Goal: Complete application form

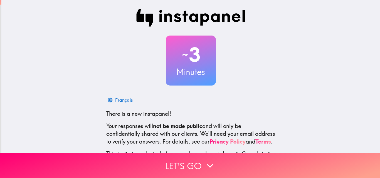
scroll to position [53, 0]
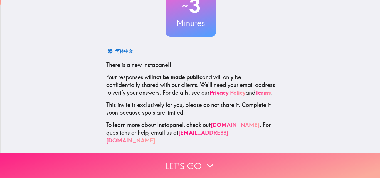
click at [209, 164] on icon "button" at bounding box center [210, 166] width 12 height 12
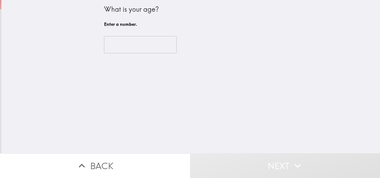
click at [131, 49] on input "number" at bounding box center [140, 44] width 73 height 17
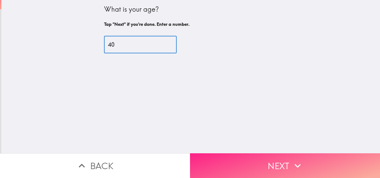
type input "40"
click at [235, 164] on button "Next" at bounding box center [285, 166] width 190 height 25
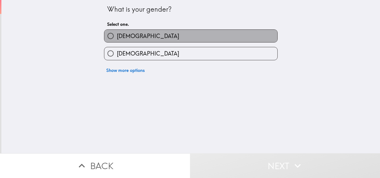
click at [133, 39] on label "[DEMOGRAPHIC_DATA]" at bounding box center [190, 36] width 173 height 13
click at [117, 39] on input "[DEMOGRAPHIC_DATA]" at bounding box center [110, 36] width 13 height 13
radio input "true"
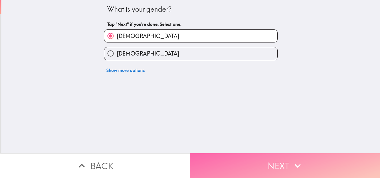
click at [238, 154] on button "Next" at bounding box center [285, 166] width 190 height 25
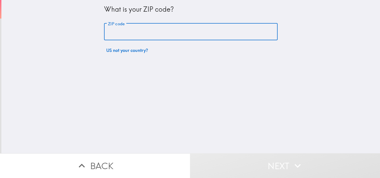
click at [121, 35] on input "ZIP code" at bounding box center [191, 31] width 174 height 17
type input "83814"
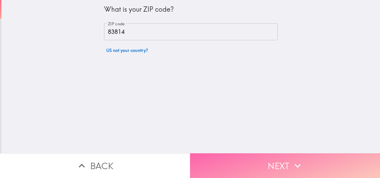
click at [301, 169] on button "Next" at bounding box center [285, 166] width 190 height 25
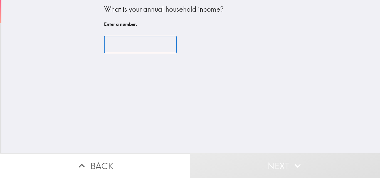
click at [116, 46] on input "number" at bounding box center [140, 44] width 73 height 17
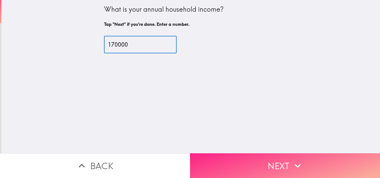
type input "170000"
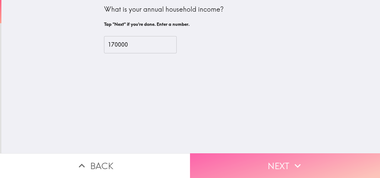
click at [278, 156] on button "Next" at bounding box center [285, 166] width 190 height 25
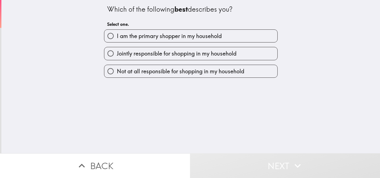
click at [189, 33] on span "I am the primary shopper in my household" at bounding box center [169, 36] width 105 height 8
click at [117, 33] on input "I am the primary shopper in my household" at bounding box center [110, 36] width 13 height 13
radio input "true"
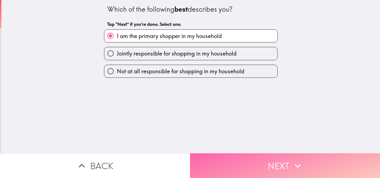
click at [244, 154] on button "Next" at bounding box center [285, 166] width 190 height 25
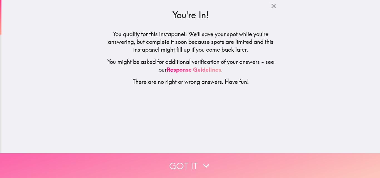
click at [224, 154] on button "Got it" at bounding box center [190, 166] width 380 height 25
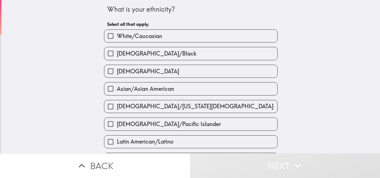
click at [147, 75] on label "[DEMOGRAPHIC_DATA]" at bounding box center [190, 71] width 173 height 13
click at [117, 75] on input "[DEMOGRAPHIC_DATA]" at bounding box center [110, 71] width 13 height 13
checkbox input "true"
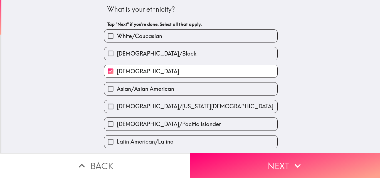
click at [151, 35] on span "White/Caucasian" at bounding box center [139, 36] width 45 height 8
click at [117, 35] on input "White/Caucasian" at bounding box center [110, 36] width 13 height 13
checkbox input "true"
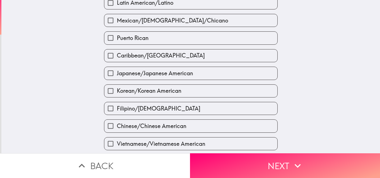
scroll to position [211, 0]
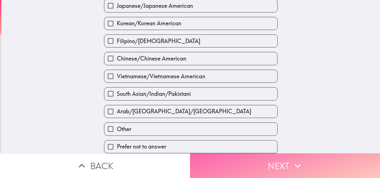
click at [230, 156] on button "Next" at bounding box center [285, 166] width 190 height 25
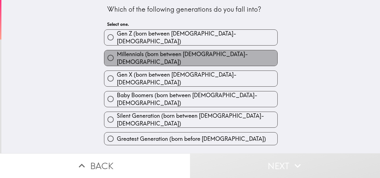
click at [173, 51] on span "Millennials (born between [DEMOGRAPHIC_DATA]-[DEMOGRAPHIC_DATA])" at bounding box center [197, 58] width 161 height 16
click at [117, 52] on input "Millennials (born between [DEMOGRAPHIC_DATA]-[DEMOGRAPHIC_DATA])" at bounding box center [110, 58] width 13 height 13
radio input "true"
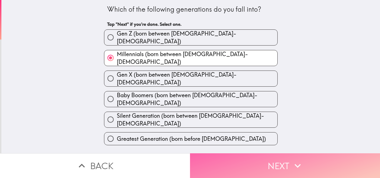
click at [232, 161] on button "Next" at bounding box center [285, 166] width 190 height 25
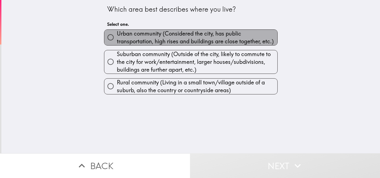
click at [160, 36] on span "Urban community (Considered the city, has public transportation, high rises and…" at bounding box center [197, 38] width 161 height 16
click at [117, 36] on input "Urban community (Considered the city, has public transportation, high rises and…" at bounding box center [110, 37] width 13 height 13
radio input "true"
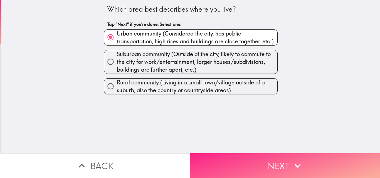
click at [261, 165] on button "Next" at bounding box center [285, 166] width 190 height 25
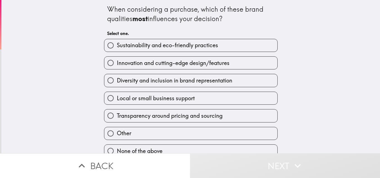
drag, startPoint x: 99, startPoint y: 6, endPoint x: 155, endPoint y: 149, distance: 153.2
click at [155, 149] on div "When considering a purchase, which of these brand qualities most influences you…" at bounding box center [191, 79] width 178 height 158
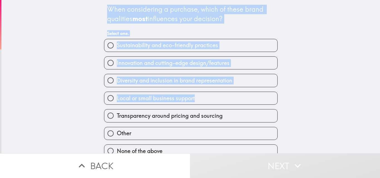
scroll to position [9, 0]
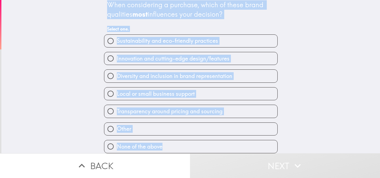
drag, startPoint x: 100, startPoint y: 9, endPoint x: 160, endPoint y: 143, distance: 146.4
click at [160, 143] on div "When considering a purchase, which of these brand qualities most influences you…" at bounding box center [190, 73] width 379 height 154
click at [184, 20] on div "When considering a purchase, which of these brand qualities most influences you…" at bounding box center [191, 17] width 168 height 35
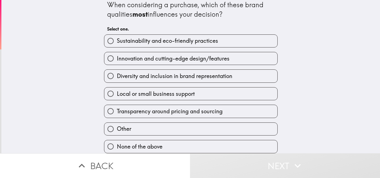
click at [156, 59] on span "button" at bounding box center [190, 58] width 173 height 13
click at [155, 75] on span "Diversity and inclusion in brand representation" at bounding box center [175, 76] width 116 height 8
click at [117, 75] on input "Diversity and inclusion in brand representation" at bounding box center [110, 76] width 13 height 13
radio input "true"
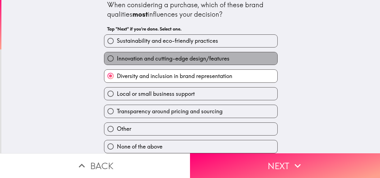
click at [150, 57] on span "Innovation and cutting-edge design/features" at bounding box center [173, 59] width 113 height 8
click at [117, 57] on input "Innovation and cutting-edge design/features" at bounding box center [110, 58] width 13 height 13
radio input "true"
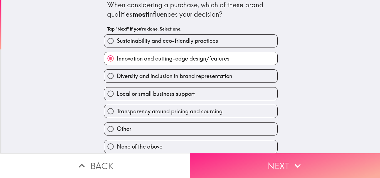
click at [301, 163] on icon "button" at bounding box center [298, 166] width 12 height 12
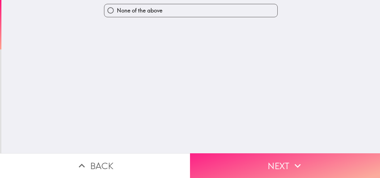
scroll to position [0, 0]
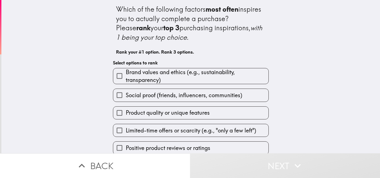
drag, startPoint x: 109, startPoint y: 6, endPoint x: 206, endPoint y: 88, distance: 126.4
click at [182, 111] on div "Which of the following factors most often inspires you to actually complete a p…" at bounding box center [191, 95] width 178 height 190
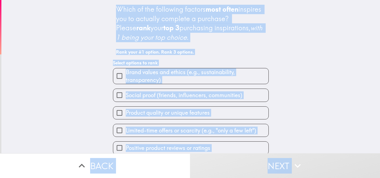
click at [189, 112] on span "button" at bounding box center [190, 113] width 155 height 13
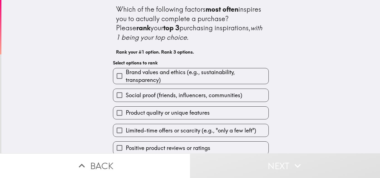
click at [183, 110] on span "button" at bounding box center [190, 113] width 155 height 13
click at [174, 112] on span "Product quality or unique features" at bounding box center [168, 113] width 84 height 8
click at [126, 112] on input "Product quality or unique features" at bounding box center [119, 113] width 13 height 13
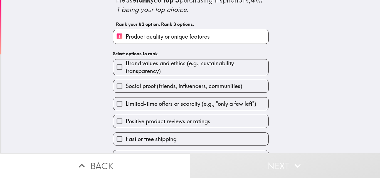
scroll to position [42, 0]
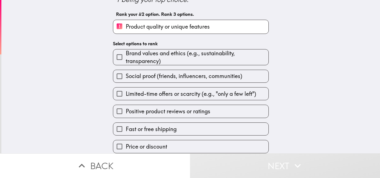
click at [165, 142] on label "Price or discount" at bounding box center [190, 147] width 155 height 13
click at [126, 142] on input "Price or discount" at bounding box center [119, 147] width 13 height 13
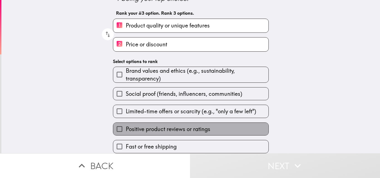
click at [162, 126] on span "Positive product reviews or ratings" at bounding box center [168, 130] width 85 height 8
click at [126, 123] on input "Positive product reviews or ratings" at bounding box center [119, 129] width 13 height 13
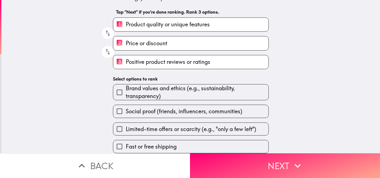
scroll to position [44, 0]
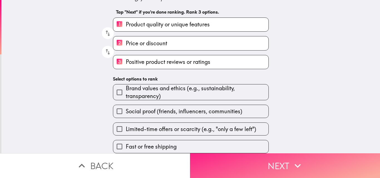
click at [230, 155] on button "Next" at bounding box center [285, 166] width 190 height 25
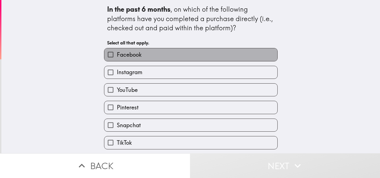
click at [165, 53] on label "Facebook" at bounding box center [190, 54] width 173 height 13
click at [117, 53] on input "Facebook" at bounding box center [110, 54] width 13 height 13
checkbox input "true"
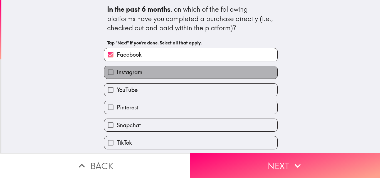
click at [158, 72] on label "Instagram" at bounding box center [190, 72] width 173 height 13
click at [117, 72] on input "Instagram" at bounding box center [110, 72] width 13 height 13
checkbox input "true"
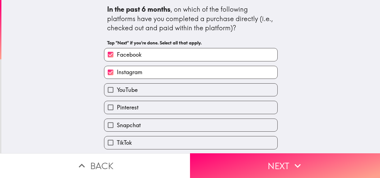
click at [155, 89] on label "YouTube" at bounding box center [190, 90] width 173 height 13
click at [117, 89] on input "YouTube" at bounding box center [110, 90] width 13 height 13
checkbox input "true"
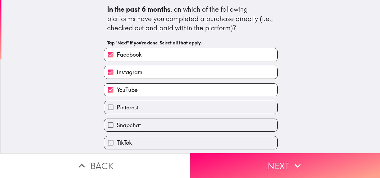
click at [151, 106] on label "Pinterest" at bounding box center [190, 107] width 173 height 13
click at [117, 106] on input "Pinterest" at bounding box center [110, 107] width 13 height 13
checkbox input "true"
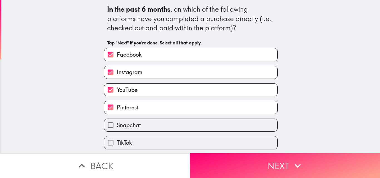
click at [148, 122] on label "Snapchat" at bounding box center [190, 125] width 173 height 13
click at [117, 122] on input "Snapchat" at bounding box center [110, 125] width 13 height 13
checkbox input "true"
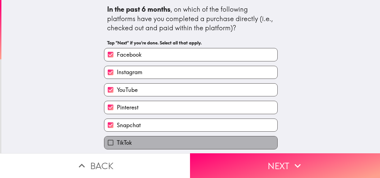
click at [142, 138] on label "TikTok" at bounding box center [190, 143] width 173 height 13
click at [117, 138] on input "TikTok" at bounding box center [110, 143] width 13 height 13
checkbox input "true"
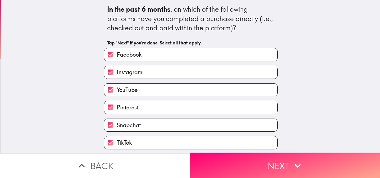
scroll to position [18, 0]
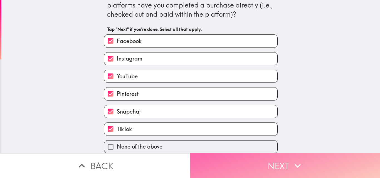
click at [229, 154] on button "Next" at bounding box center [285, 166] width 190 height 25
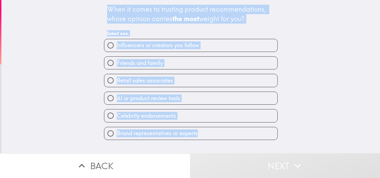
drag, startPoint x: 99, startPoint y: 8, endPoint x: 191, endPoint y: 111, distance: 137.7
click at [194, 135] on div "When it comes to trusting product recommendations, whose opinion carries the mo…" at bounding box center [191, 70] width 178 height 140
click at [212, 24] on h4 "When it comes to trusting product recommendations, whose opinion carries the mo…" at bounding box center [191, 13] width 168 height 19
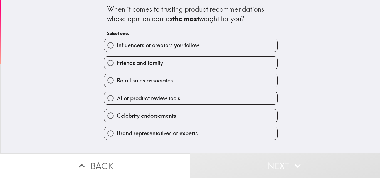
click at [185, 65] on span "button" at bounding box center [190, 63] width 173 height 13
click at [177, 59] on label "Friends and family" at bounding box center [190, 63] width 173 height 13
click at [117, 59] on input "Friends and family" at bounding box center [110, 63] width 13 height 13
radio input "true"
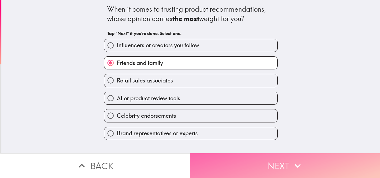
click at [272, 156] on button "Next" at bounding box center [285, 166] width 190 height 25
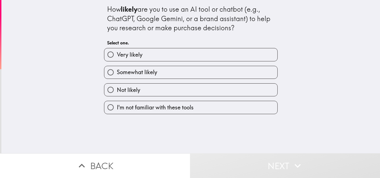
click at [159, 77] on label "Somewhat likely" at bounding box center [190, 72] width 173 height 13
click at [117, 77] on input "Somewhat likely" at bounding box center [110, 72] width 13 height 13
radio input "true"
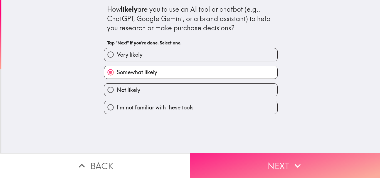
click at [216, 163] on button "Next" at bounding box center [285, 166] width 190 height 25
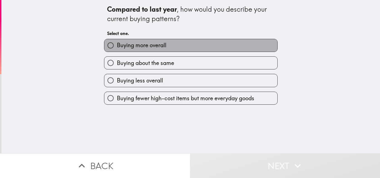
click at [168, 50] on label "Buying more overall" at bounding box center [190, 45] width 173 height 13
click at [117, 50] on input "Buying more overall" at bounding box center [110, 45] width 13 height 13
radio input "true"
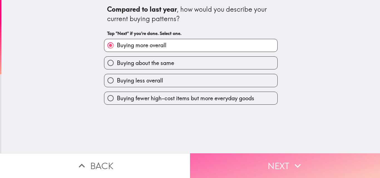
click at [248, 157] on button "Next" at bounding box center [285, 166] width 190 height 25
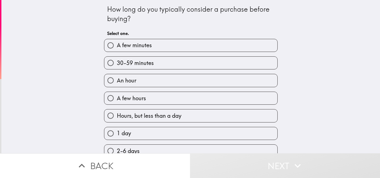
click at [300, 52] on div "How long do you typically consider a purchase before buying? Select one. A few …" at bounding box center [190, 77] width 379 height 154
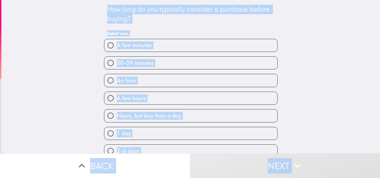
click at [300, 101] on div "How long do you typically consider a purchase before buying? Select one. A few …" at bounding box center [190, 77] width 379 height 154
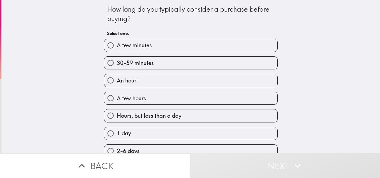
scroll to position [56, 0]
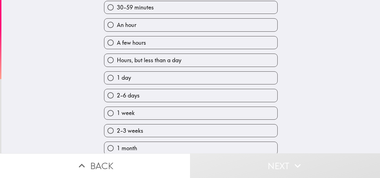
click at [161, 94] on span "button" at bounding box center [190, 95] width 173 height 13
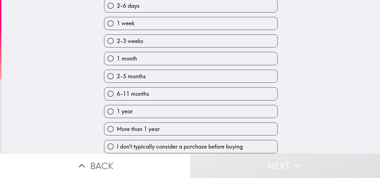
click at [139, 8] on span "button" at bounding box center [190, 5] width 173 height 13
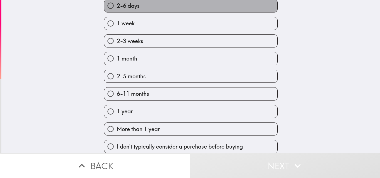
click at [141, 6] on label "2-6 days" at bounding box center [190, 5] width 173 height 13
click at [117, 6] on input "2-6 days" at bounding box center [110, 5] width 13 height 13
radio input "true"
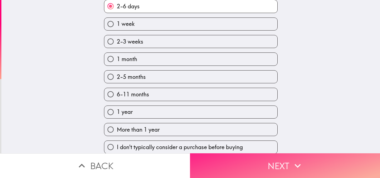
click at [250, 160] on button "Next" at bounding box center [285, 166] width 190 height 25
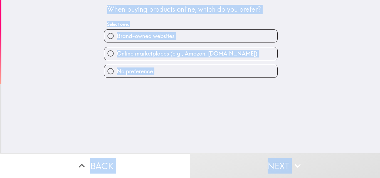
click at [143, 57] on span "button" at bounding box center [190, 53] width 173 height 13
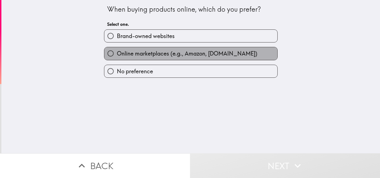
click at [163, 52] on span "Online marketplaces (e.g., Amazon, [DOMAIN_NAME])" at bounding box center [187, 54] width 141 height 8
click at [117, 52] on input "Online marketplaces (e.g., Amazon, [DOMAIN_NAME])" at bounding box center [110, 53] width 13 height 13
radio input "true"
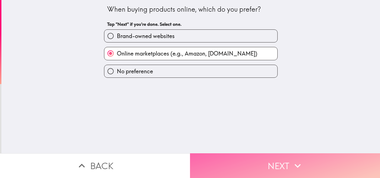
click at [246, 161] on button "Next" at bounding box center [285, 166] width 190 height 25
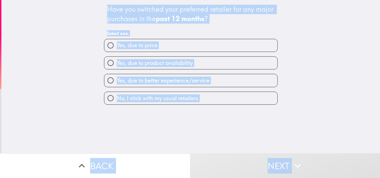
click at [184, 82] on span "button" at bounding box center [190, 80] width 173 height 13
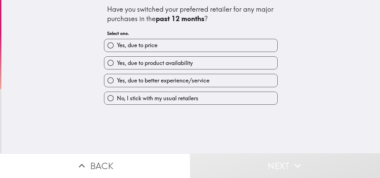
click at [225, 79] on label "Yes, due to better experience/service" at bounding box center [190, 80] width 173 height 13
click at [117, 79] on input "Yes, due to better experience/service" at bounding box center [110, 80] width 13 height 13
radio input "true"
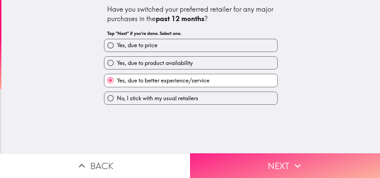
click at [277, 159] on button "Next" at bounding box center [285, 166] width 190 height 25
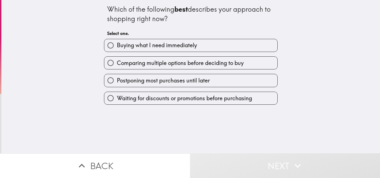
click at [302, 63] on div "Which of the following best describes your approach to shopping right now? Sele…" at bounding box center [190, 77] width 379 height 154
click at [200, 68] on span "button" at bounding box center [190, 63] width 173 height 13
click at [236, 66] on span "Comparing multiple options before deciding to buy" at bounding box center [180, 63] width 127 height 8
click at [117, 66] on input "Comparing multiple options before deciding to buy" at bounding box center [110, 63] width 13 height 13
radio input "true"
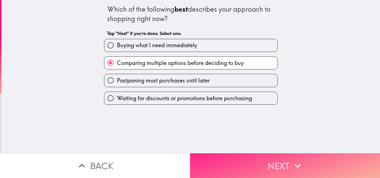
click at [259, 159] on button "Next" at bounding box center [285, 166] width 190 height 25
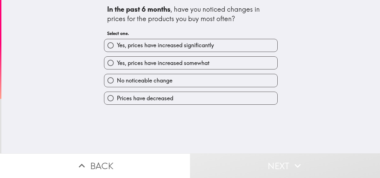
click at [288, 111] on div "In the past 6 months , have you noticed changes in prices for the products you …" at bounding box center [190, 77] width 379 height 154
click at [302, 39] on div "In the past 6 months , have you noticed changes in prices for the products you …" at bounding box center [190, 77] width 379 height 154
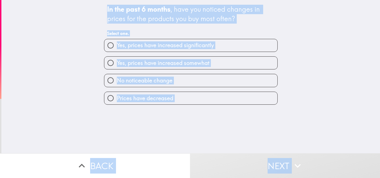
click at [204, 63] on span "button" at bounding box center [190, 63] width 173 height 13
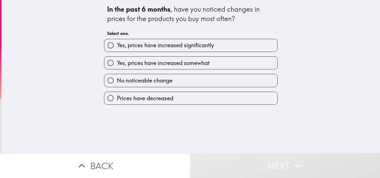
click at [240, 65] on label "Yes, prices have increased somewhat" at bounding box center [190, 63] width 173 height 13
click at [117, 65] on input "Yes, prices have increased somewhat" at bounding box center [110, 63] width 13 height 13
radio input "true"
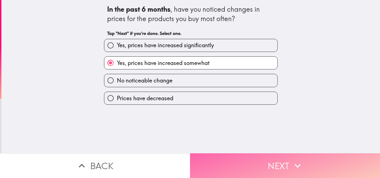
click at [274, 160] on button "Next" at bounding box center [285, 166] width 190 height 25
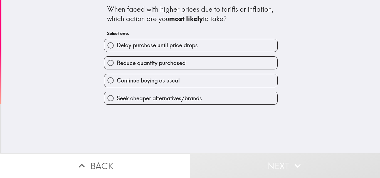
click at [295, 35] on div "When faced with higher prices due to tariffs or inflation, which action are you…" at bounding box center [190, 77] width 379 height 154
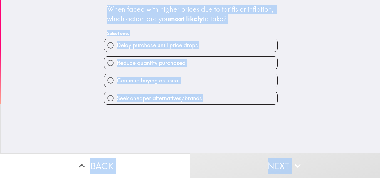
click at [298, 75] on div "When faced with higher prices due to tariffs or inflation, which action are you…" at bounding box center [190, 77] width 379 height 154
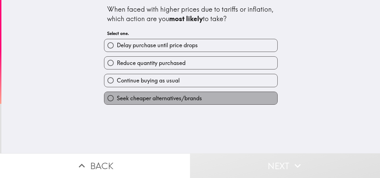
click at [218, 96] on label "Seek cheaper alternatives/brands" at bounding box center [190, 98] width 173 height 13
click at [117, 96] on input "Seek cheaper alternatives/brands" at bounding box center [110, 98] width 13 height 13
radio input "true"
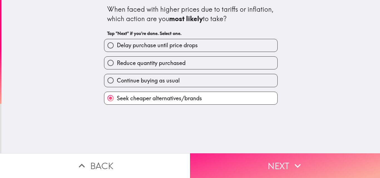
click at [258, 158] on button "Next" at bounding box center [285, 166] width 190 height 25
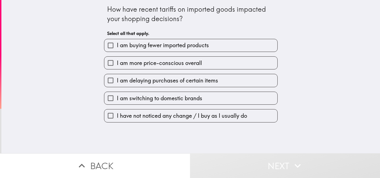
click at [290, 28] on div "How have recent tariffs on imported goods impacted your shopping decisions? Sel…" at bounding box center [190, 77] width 379 height 154
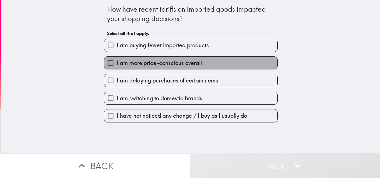
click at [174, 64] on span "I am more price-conscious overall" at bounding box center [159, 63] width 85 height 8
click at [117, 64] on input "I am more price-conscious overall" at bounding box center [110, 63] width 13 height 13
checkbox input "true"
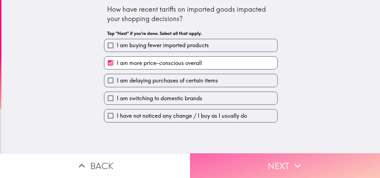
click at [219, 154] on button "Next" at bounding box center [285, 166] width 190 height 25
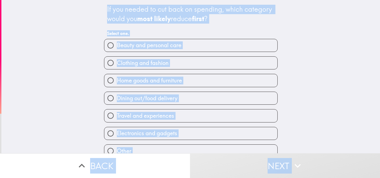
click at [157, 98] on span "button" at bounding box center [190, 98] width 173 height 13
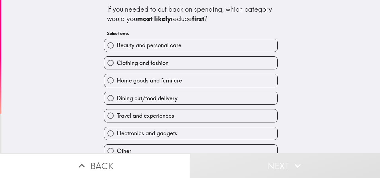
click at [191, 104] on label "Dining out/food delivery" at bounding box center [190, 98] width 173 height 13
click at [117, 104] on input "Dining out/food delivery" at bounding box center [110, 98] width 13 height 13
radio input "true"
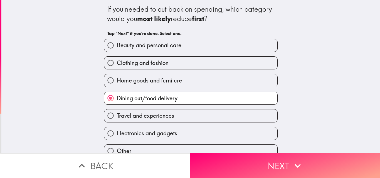
scroll to position [26, 0]
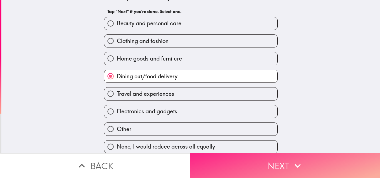
click at [227, 158] on button "Next" at bounding box center [285, 166] width 190 height 25
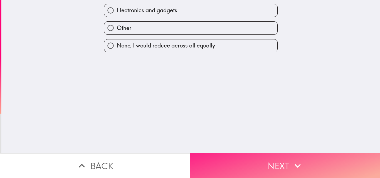
scroll to position [0, 0]
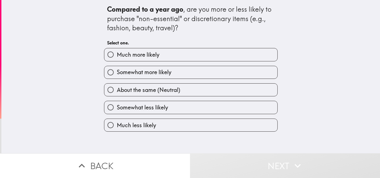
click at [193, 74] on label "Somewhat more likely" at bounding box center [190, 72] width 173 height 13
click at [117, 74] on input "Somewhat more likely" at bounding box center [110, 72] width 13 height 13
radio input "true"
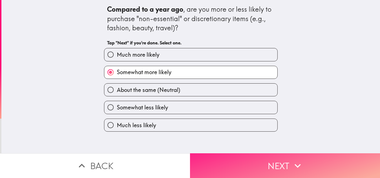
click at [233, 166] on button "Next" at bounding box center [285, 166] width 190 height 25
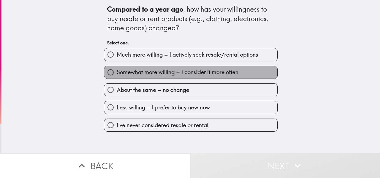
click at [172, 68] on span "Somewhat more willing – I consider it more often" at bounding box center [178, 72] width 122 height 8
click at [117, 68] on input "Somewhat more willing – I consider it more often" at bounding box center [110, 72] width 13 height 13
radio input "true"
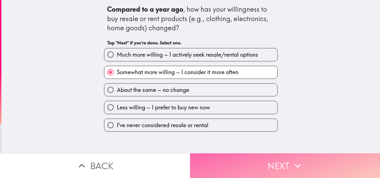
click at [229, 158] on button "Next" at bounding box center [285, 166] width 190 height 25
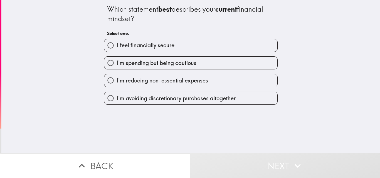
click at [164, 47] on span "I feel financially secure" at bounding box center [146, 45] width 58 height 8
click at [117, 47] on input "I feel financially secure" at bounding box center [110, 45] width 13 height 13
radio input "true"
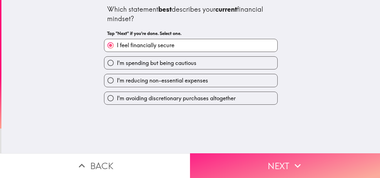
click at [235, 154] on button "Next" at bounding box center [285, 166] width 190 height 25
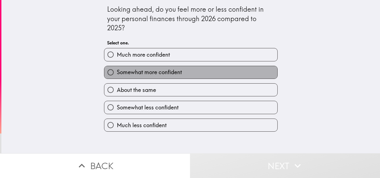
click at [169, 68] on label "Somewhat more confident" at bounding box center [190, 72] width 173 height 13
click at [117, 68] on input "Somewhat more confident" at bounding box center [110, 72] width 13 height 13
radio input "true"
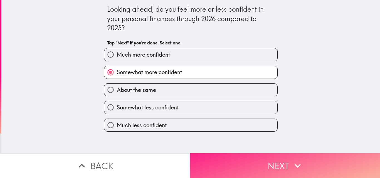
click at [219, 156] on button "Next" at bounding box center [285, 166] width 190 height 25
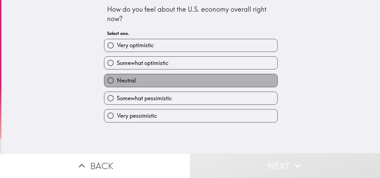
click at [156, 84] on label "Neutral" at bounding box center [190, 80] width 173 height 13
click at [117, 84] on input "Neutral" at bounding box center [110, 80] width 13 height 13
radio input "true"
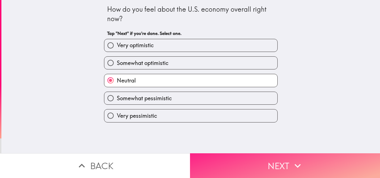
click at [207, 162] on button "Next" at bounding box center [285, 166] width 190 height 25
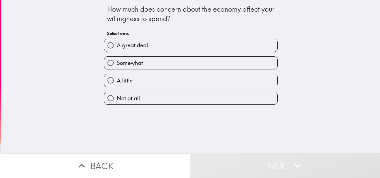
click at [151, 63] on label "Somewhat" at bounding box center [190, 63] width 173 height 13
click at [117, 63] on input "Somewhat" at bounding box center [110, 63] width 13 height 13
radio input "true"
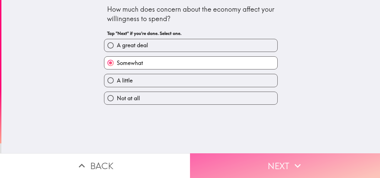
click at [214, 156] on button "Next" at bounding box center [285, 166] width 190 height 25
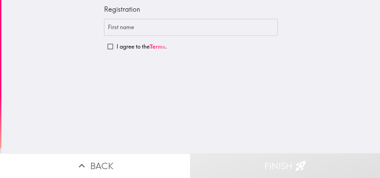
click at [127, 30] on input "First name" at bounding box center [191, 27] width 174 height 17
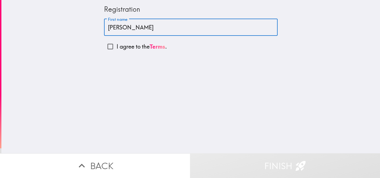
type input "[PERSON_NAME]"
click at [182, 94] on div "Registration First name [PERSON_NAME] First name I agree to the Terms ." at bounding box center [190, 77] width 379 height 154
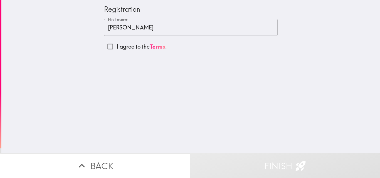
click at [108, 50] on input "I agree to the Terms ." at bounding box center [110, 46] width 13 height 13
checkbox input "true"
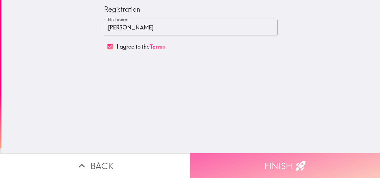
click at [229, 155] on button "Finish" at bounding box center [285, 166] width 190 height 25
